Goal: Transaction & Acquisition: Purchase product/service

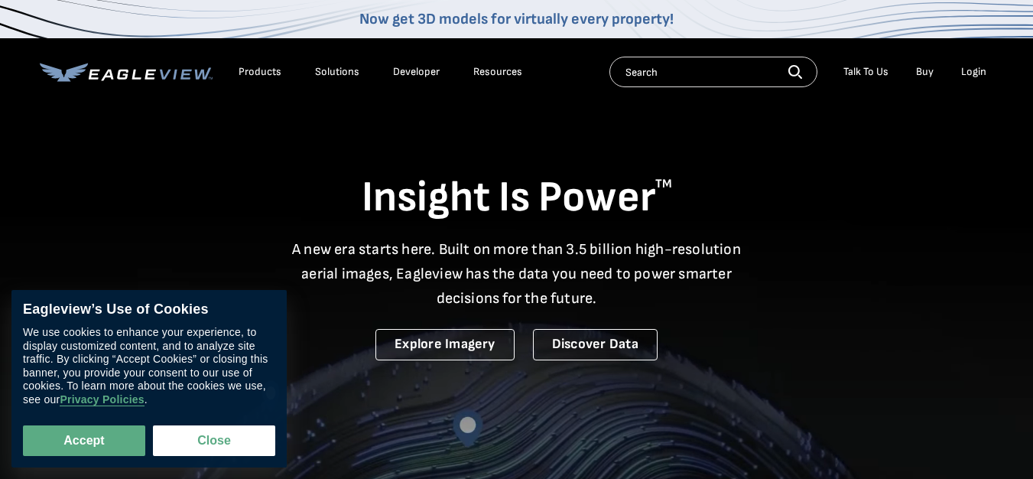
click at [980, 70] on div "Login" at bounding box center [974, 72] width 25 height 14
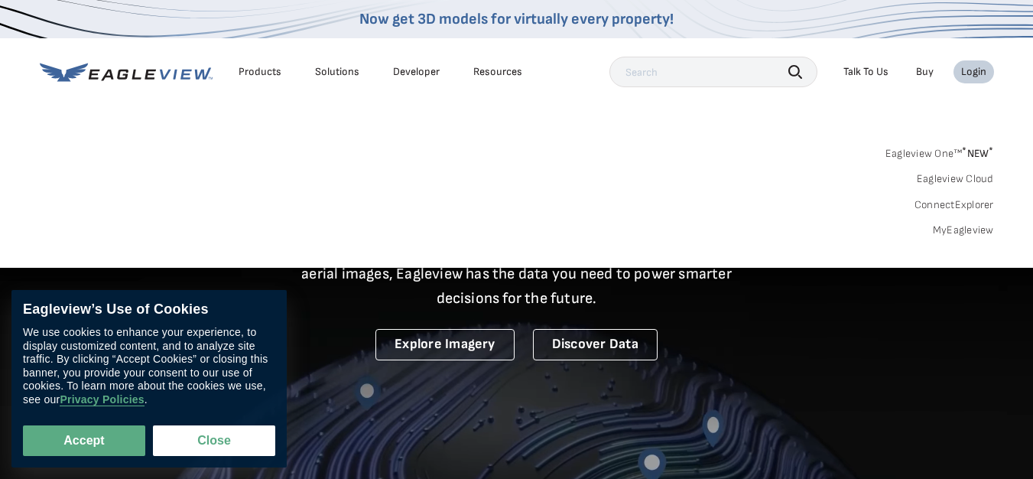
click at [947, 231] on link "MyEagleview" at bounding box center [963, 230] width 61 height 14
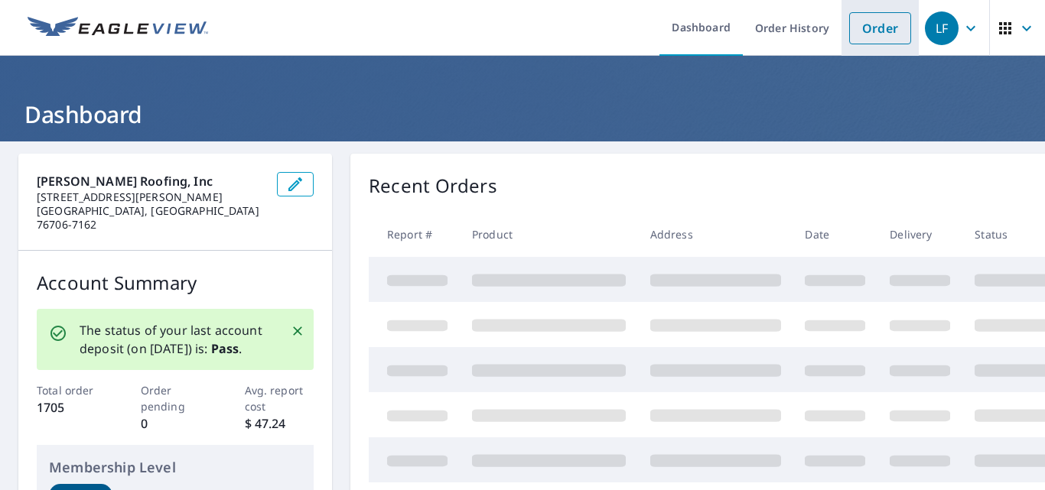
click at [863, 26] on link "Order" at bounding box center [880, 28] width 62 height 32
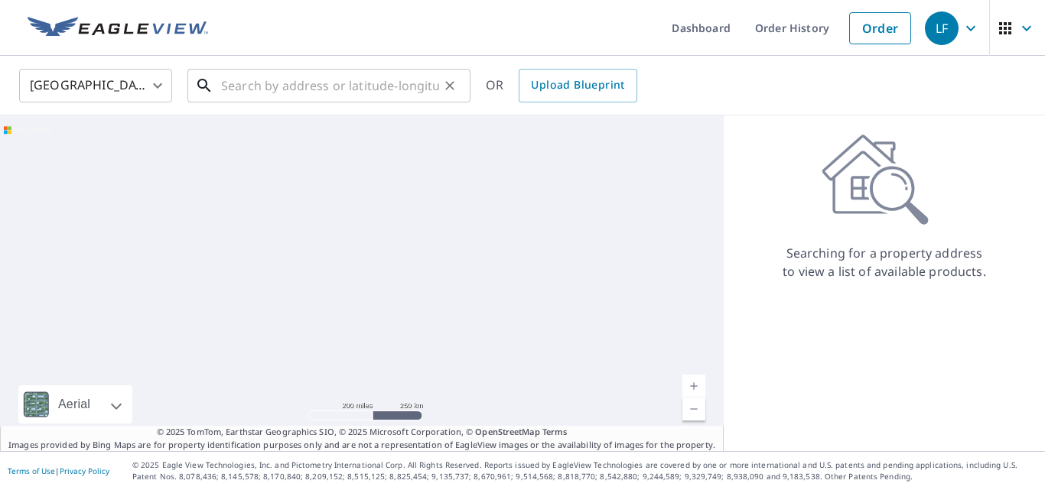
click at [229, 86] on input "text" at bounding box center [330, 85] width 218 height 43
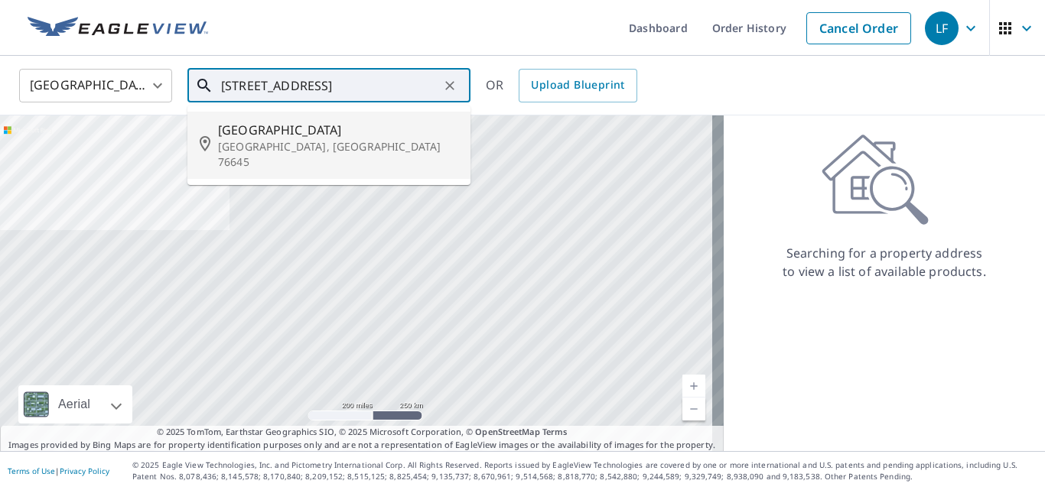
click at [242, 132] on span "[GEOGRAPHIC_DATA]" at bounding box center [338, 130] width 240 height 18
type input "[STREET_ADDRESS][PERSON_NAME]"
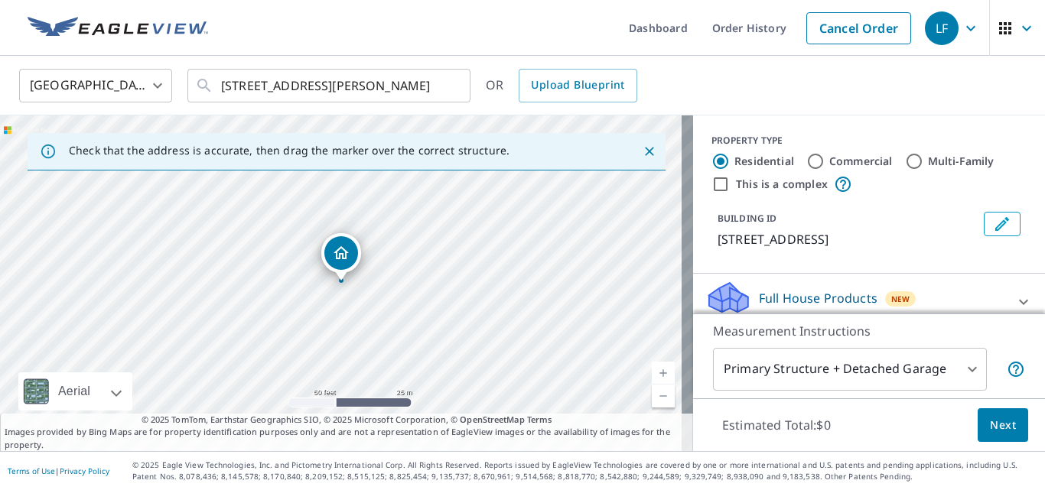
click at [900, 361] on body "LF LF Dashboard Order History Cancel Order LF [GEOGRAPHIC_DATA] [GEOGRAPHIC_DAT…" at bounding box center [522, 245] width 1045 height 490
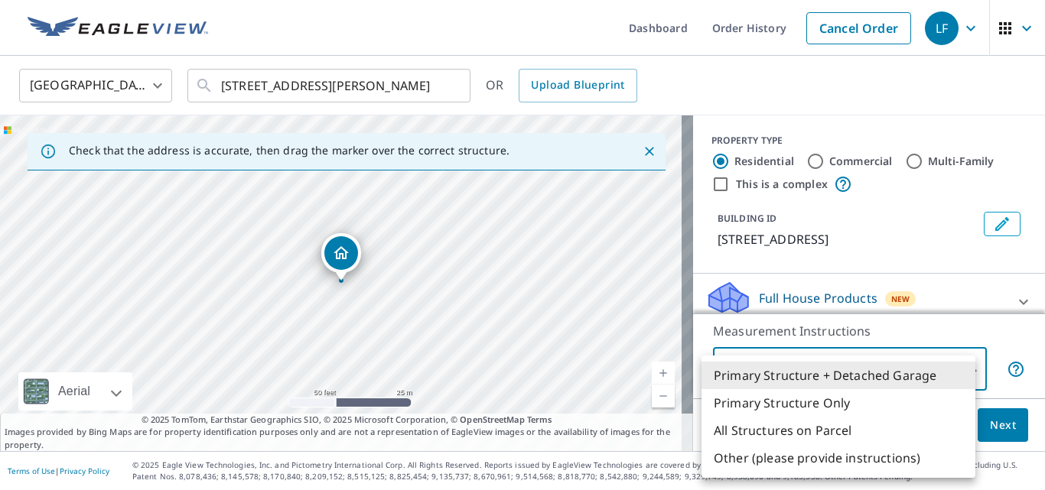
click at [822, 401] on li "Primary Structure Only" at bounding box center [838, 403] width 274 height 28
type input "2"
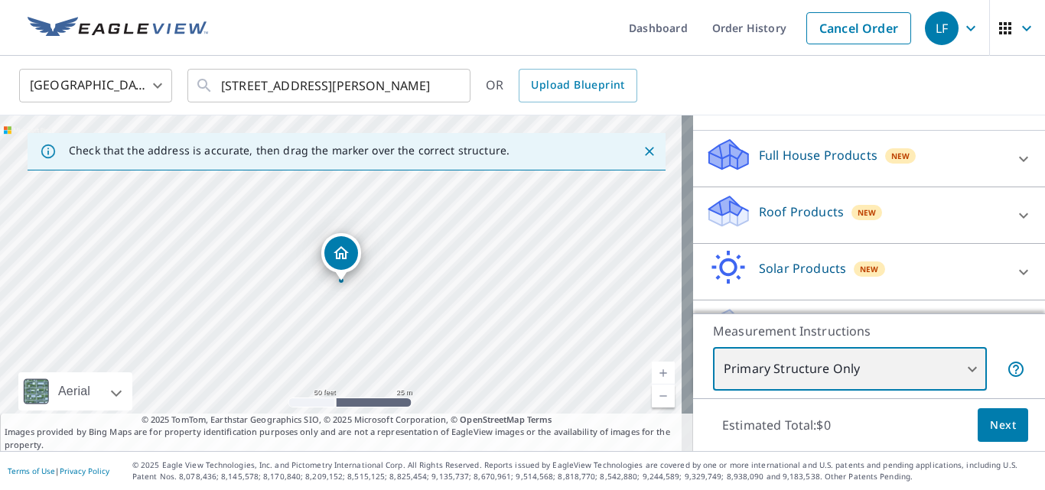
scroll to position [153, 0]
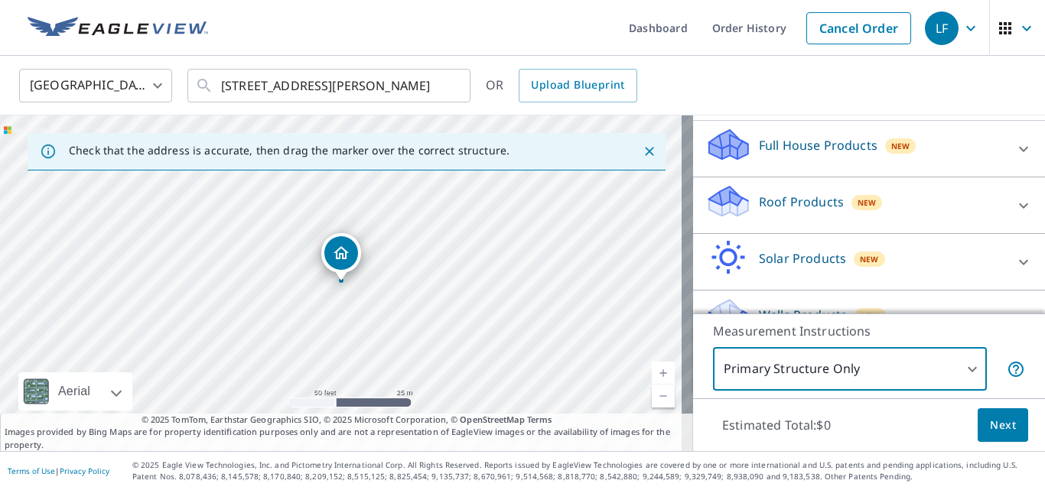
click at [759, 209] on p "Roof Products" at bounding box center [801, 202] width 85 height 18
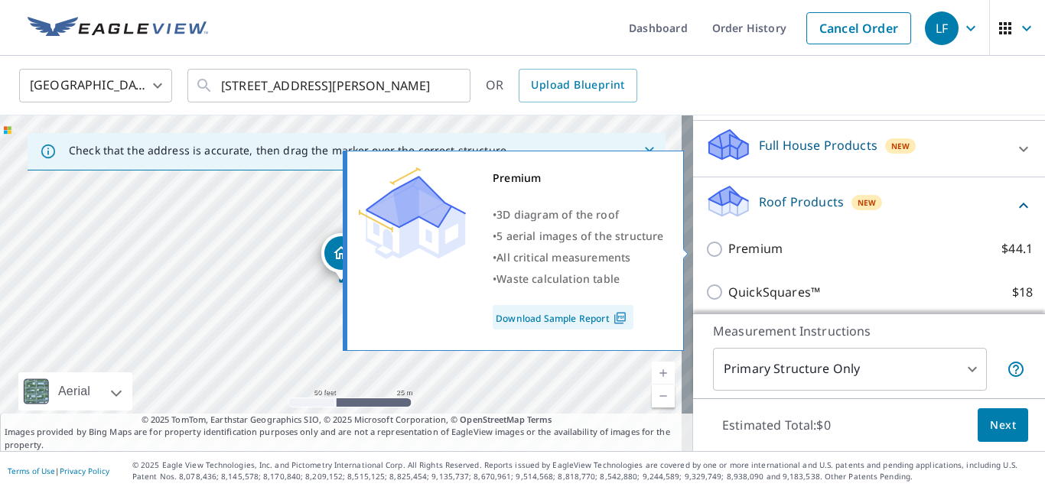
click at [705, 252] on input "Premium $44.1" at bounding box center [716, 249] width 23 height 18
checkbox input "true"
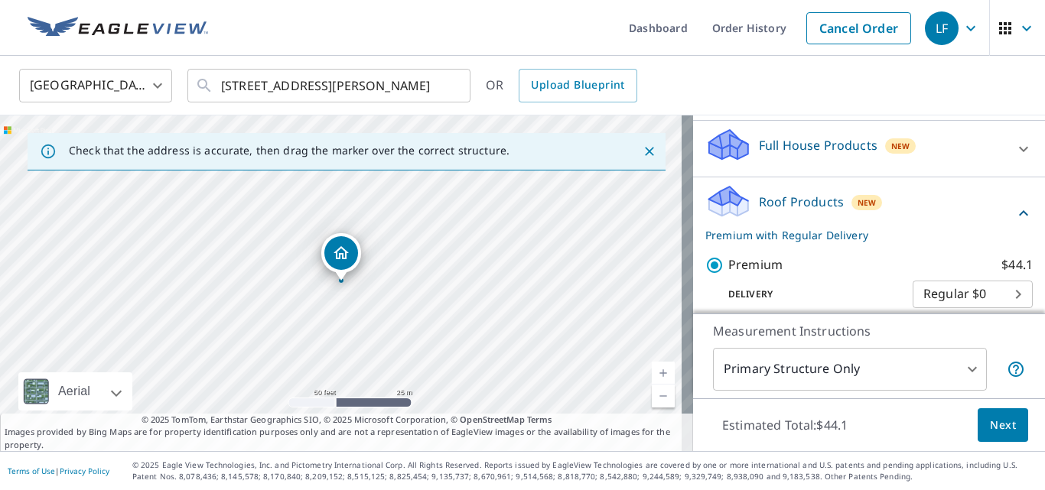
click at [993, 430] on span "Next" at bounding box center [1003, 425] width 26 height 19
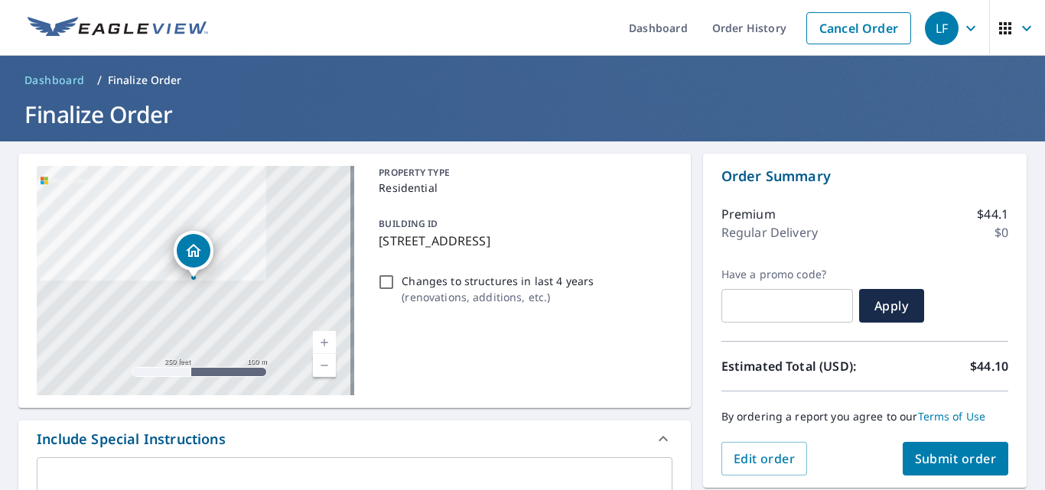
click at [918, 457] on span "Submit order" at bounding box center [956, 459] width 82 height 17
checkbox input "true"
